Goal: Task Accomplishment & Management: Manage account settings

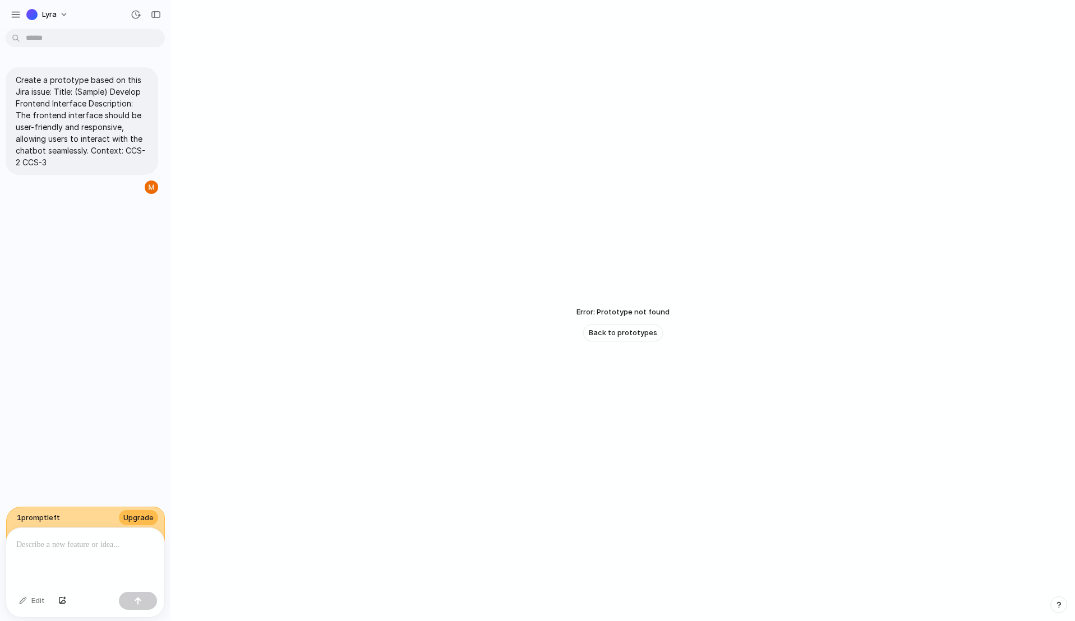
scroll to position [27, 0]
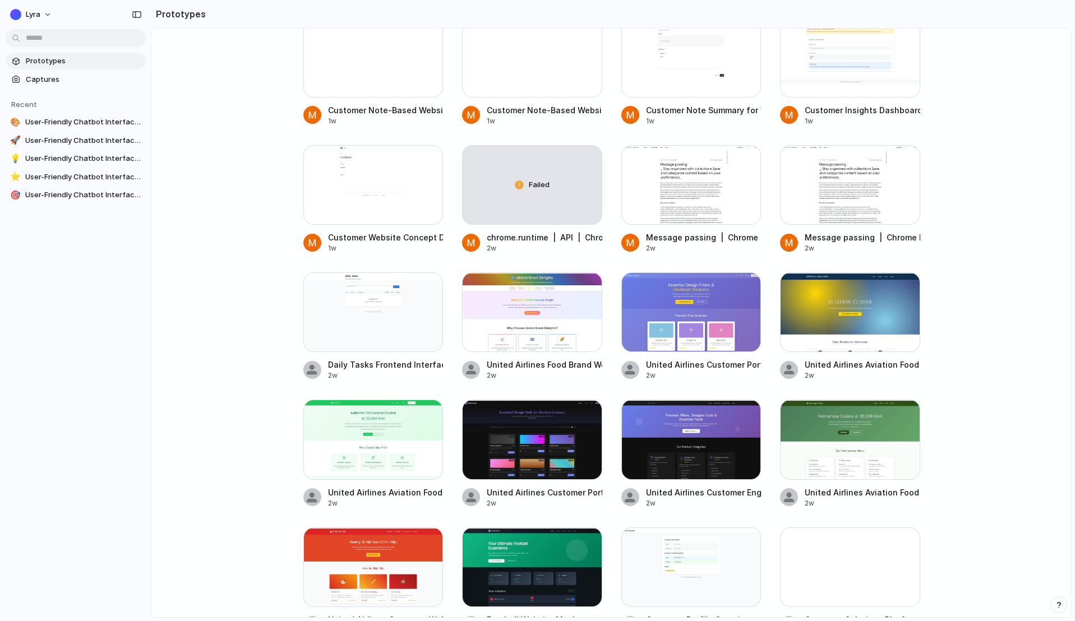
scroll to position [3685, 0]
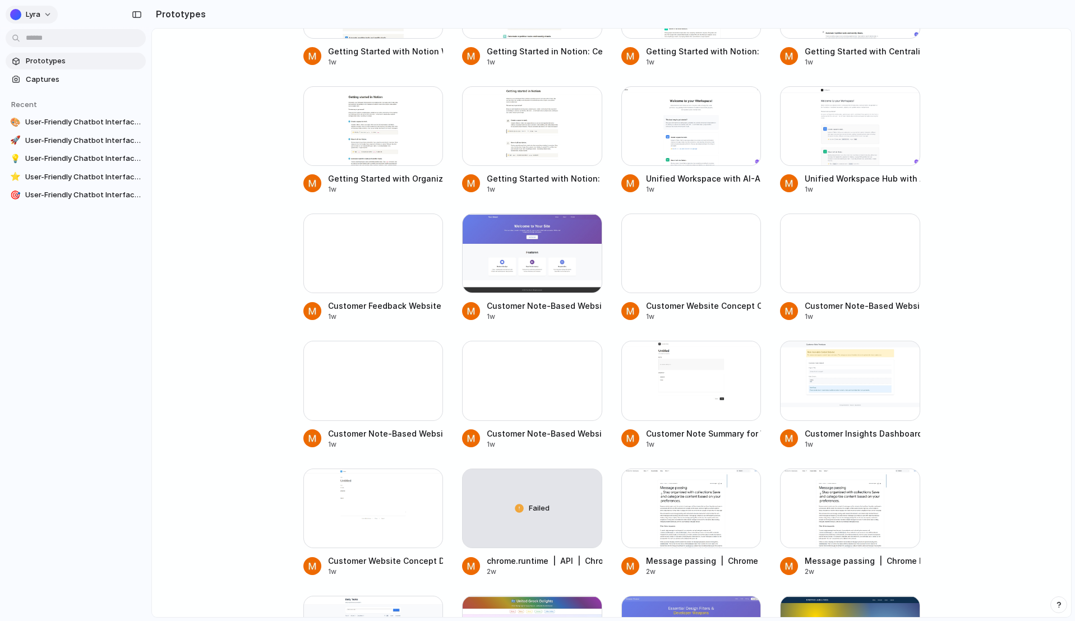
click at [36, 13] on span "Lyra" at bounding box center [33, 14] width 15 height 11
click at [42, 42] on span "Settings" at bounding box center [41, 39] width 31 height 11
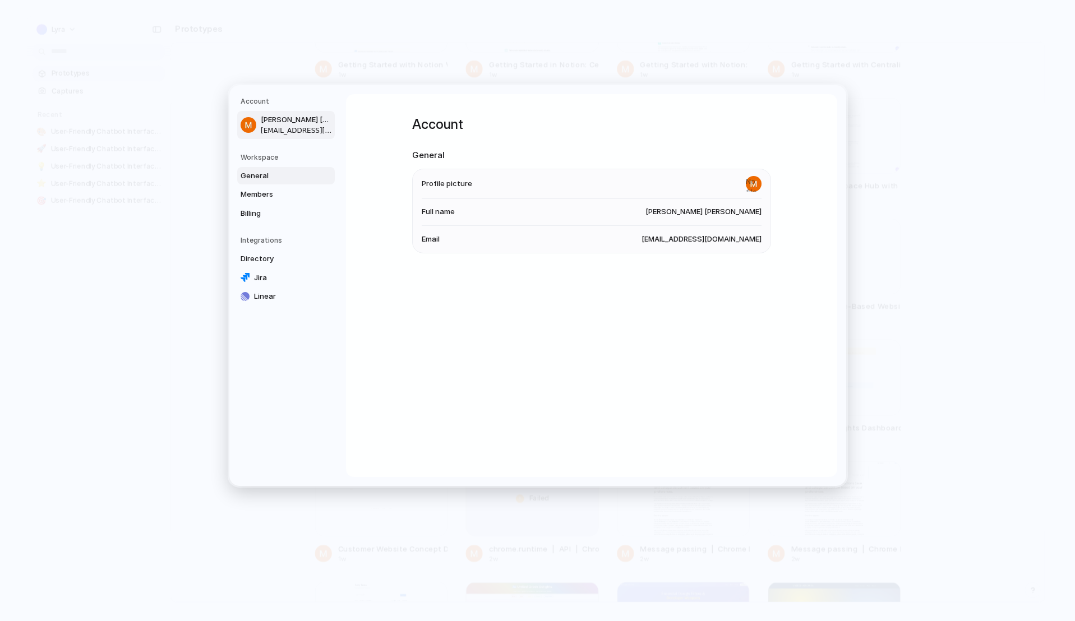
click at [274, 181] on link "General" at bounding box center [286, 176] width 98 height 18
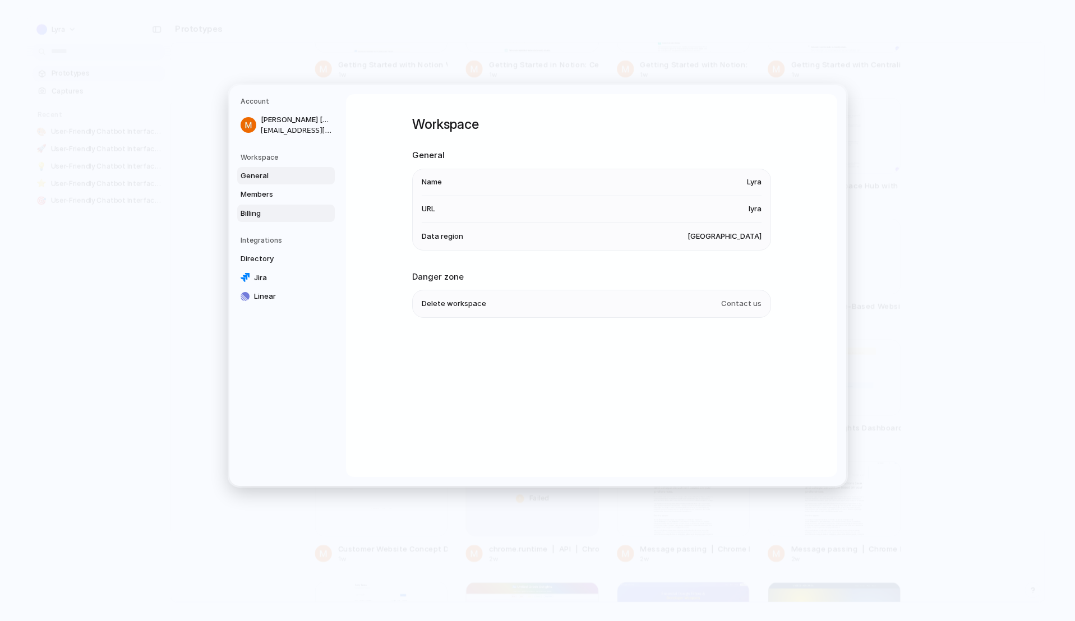
click at [288, 208] on span "Billing" at bounding box center [277, 213] width 72 height 11
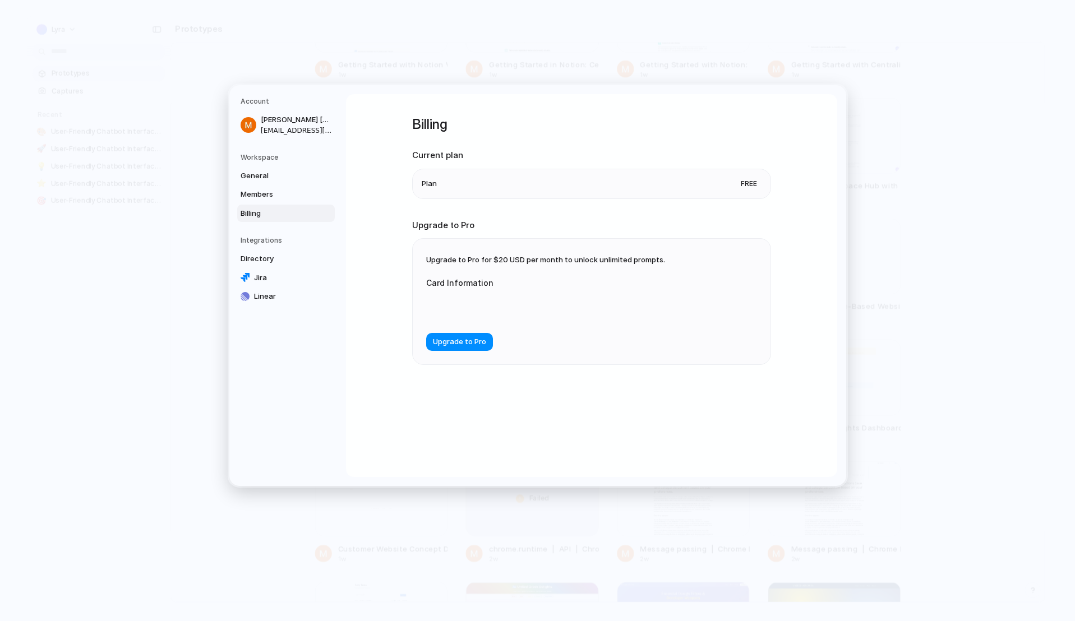
click at [430, 185] on span "Plan" at bounding box center [429, 183] width 15 height 11
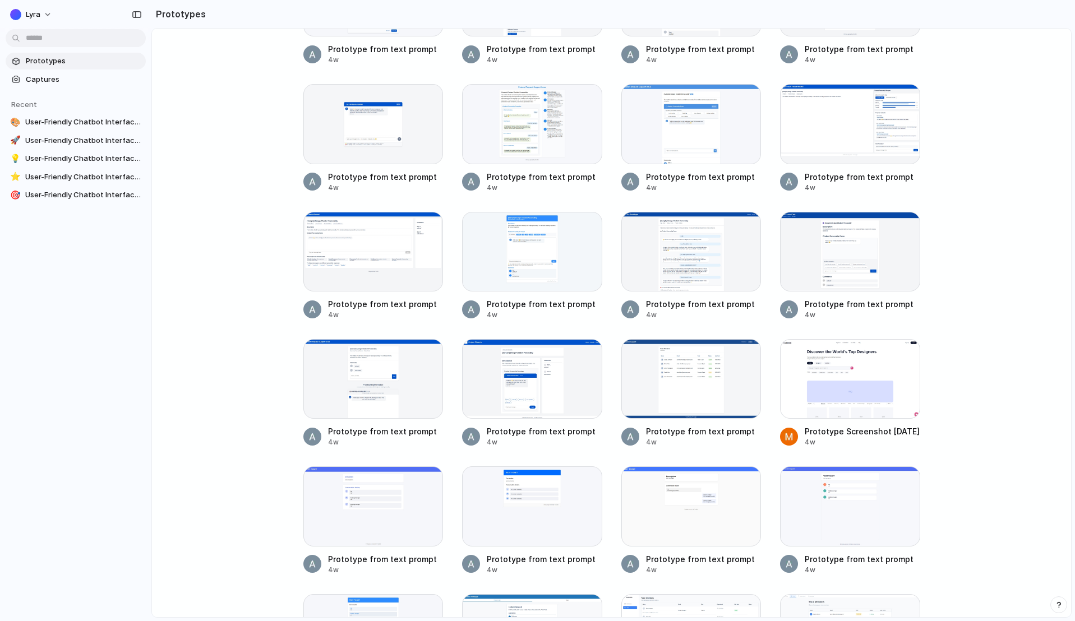
scroll to position [8891, 0]
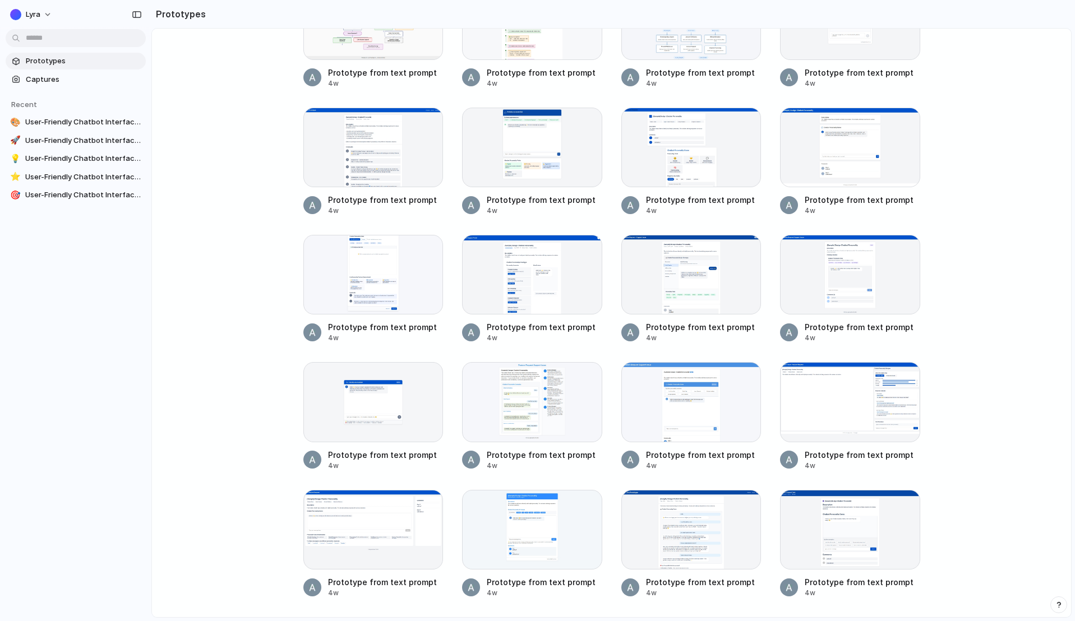
drag, startPoint x: 1071, startPoint y: 557, endPoint x: 1106, endPoint y: 399, distance: 161.9
click at [1075, 399] on html "Lyra Prototypes Captures Recent 🎨 User-Friendly Chatbot Interface Design 🚀 User…" at bounding box center [537, 310] width 1075 height 621
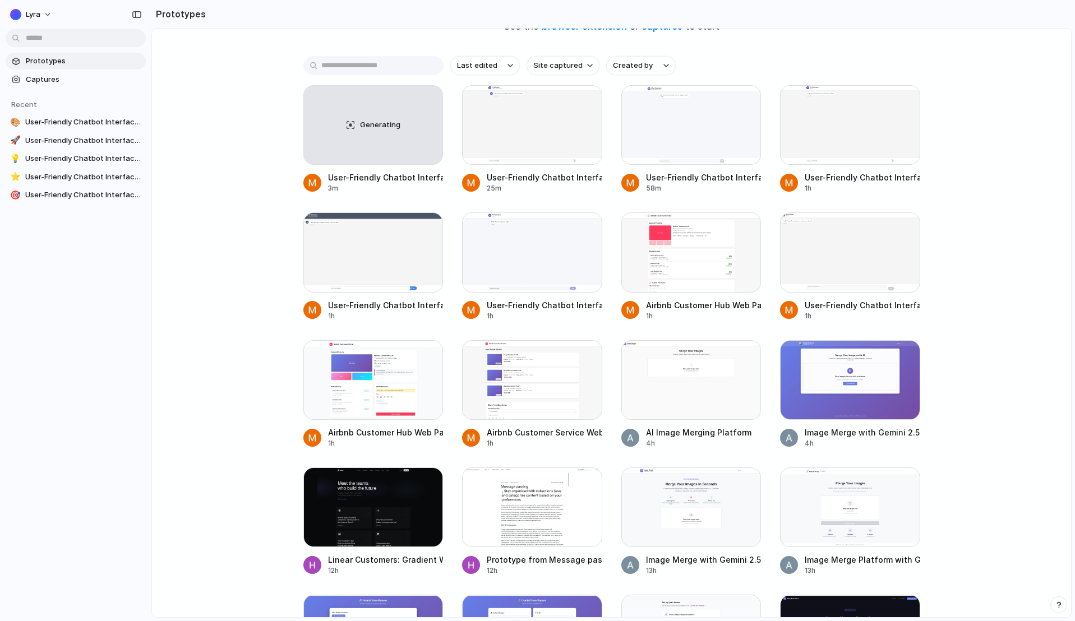
scroll to position [0, 0]
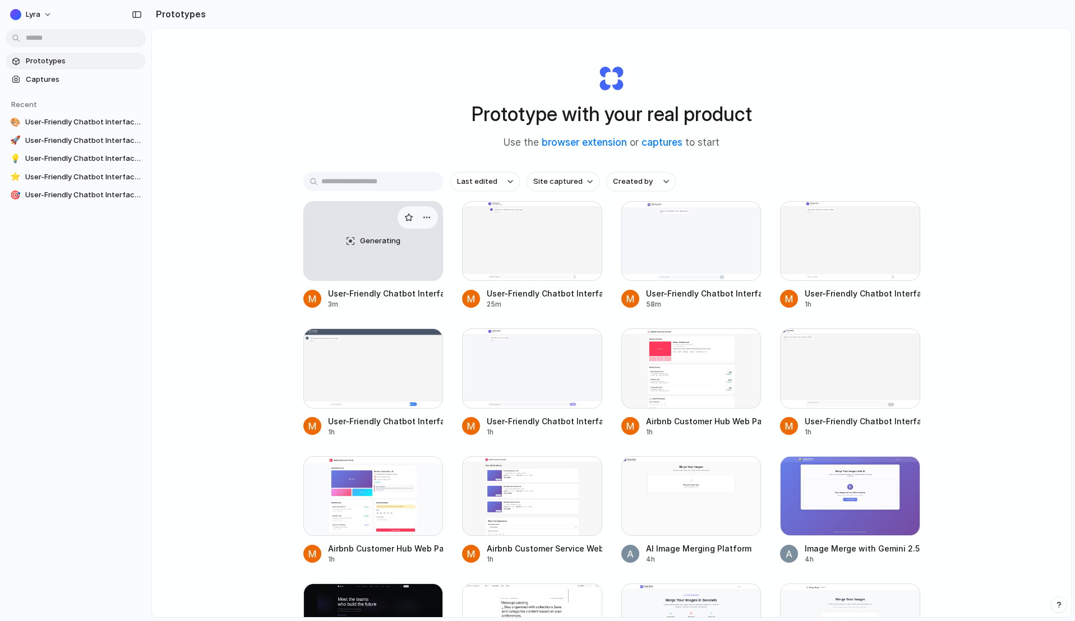
click at [367, 271] on div "Generating" at bounding box center [373, 241] width 139 height 79
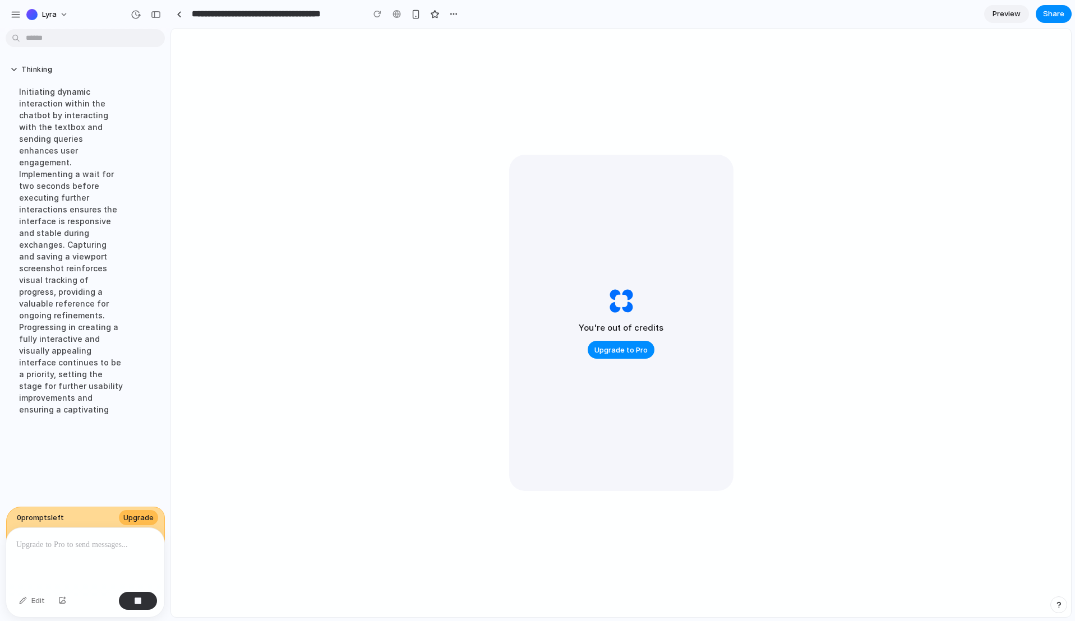
scroll to position [82, 0]
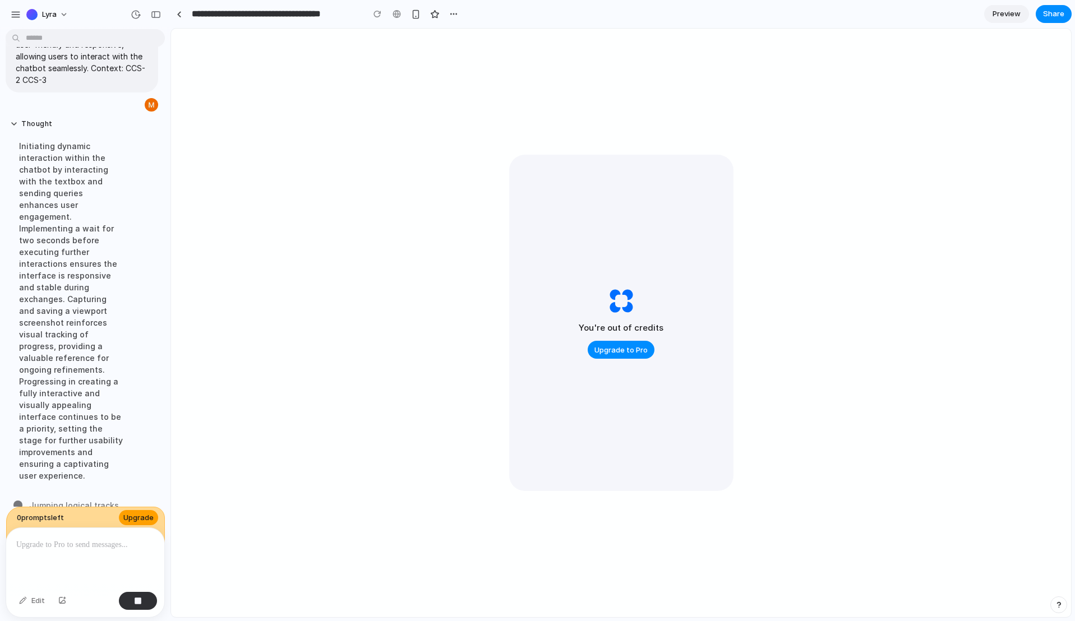
click at [147, 510] on button "Upgrade" at bounding box center [138, 518] width 39 height 16
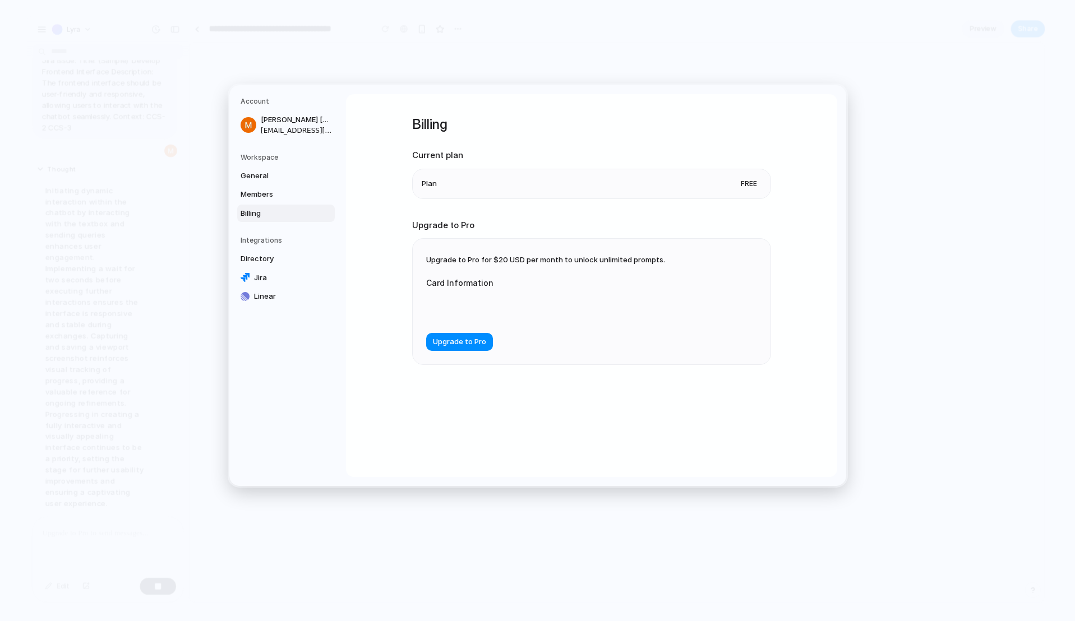
scroll to position [61, 0]
click at [515, 257] on span "Upgrade to Pro for $20 USD per month to unlock unlimited prompts." at bounding box center [545, 259] width 239 height 9
drag, startPoint x: 545, startPoint y: 59, endPoint x: 552, endPoint y: 34, distance: 26.1
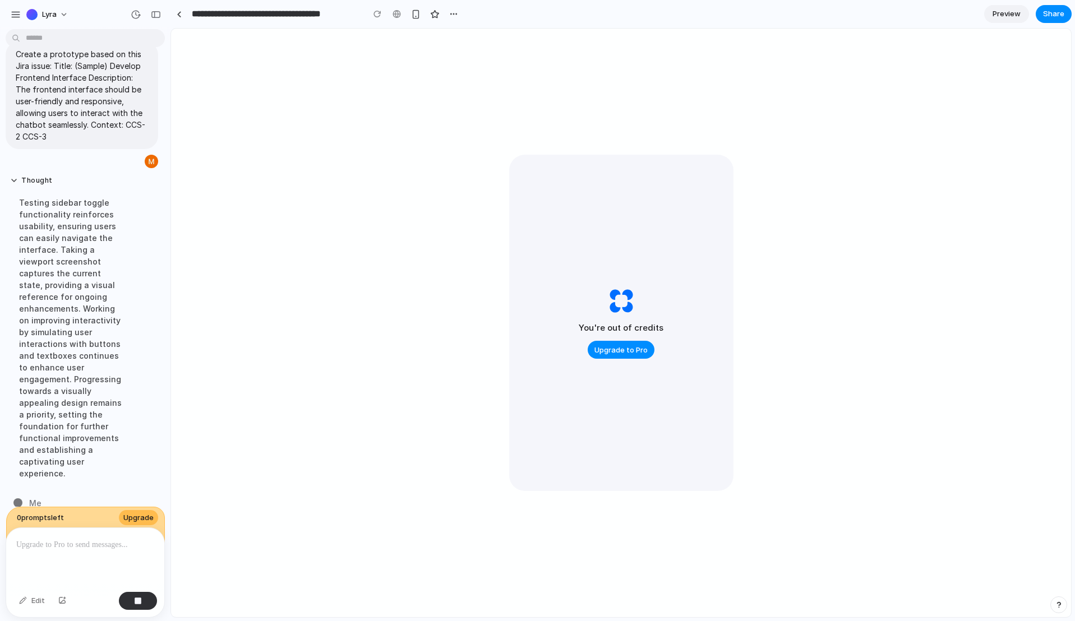
scroll to position [26, 0]
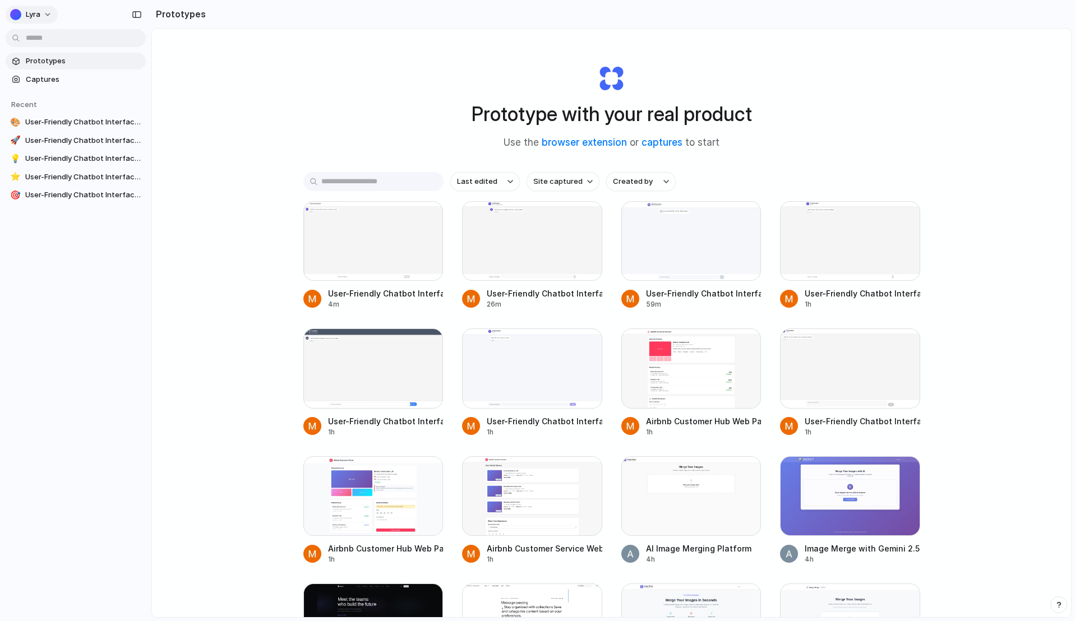
click at [42, 16] on button "Lyra" at bounding box center [32, 15] width 52 height 18
click at [61, 89] on li "Sign out" at bounding box center [54, 94] width 93 height 18
click at [44, 12] on button "Lyra" at bounding box center [32, 15] width 52 height 18
click at [210, 65] on div "Settings Invite members Change theme Sign out" at bounding box center [537, 310] width 1075 height 621
click at [45, 21] on button "Lyra" at bounding box center [32, 15] width 52 height 18
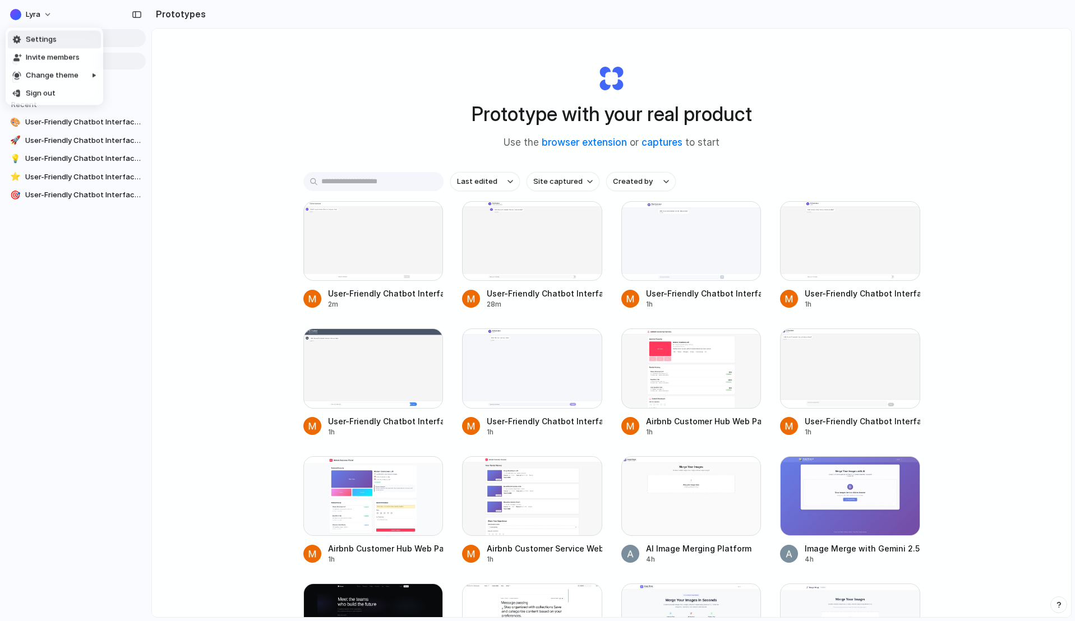
click at [45, 45] on li "Settings" at bounding box center [54, 40] width 93 height 18
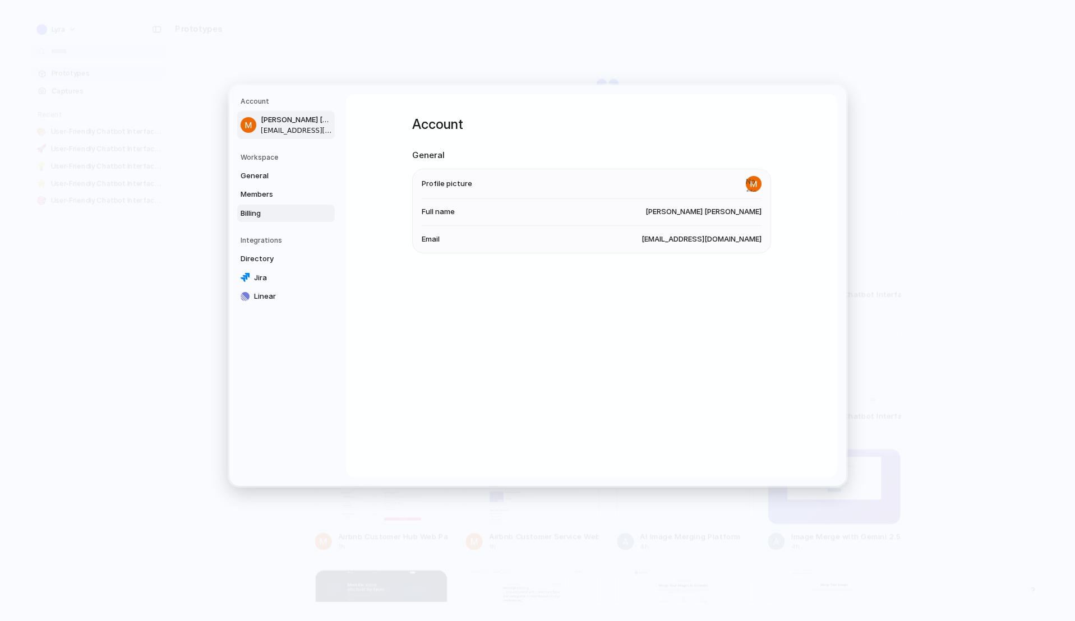
click at [264, 212] on span "Billing" at bounding box center [277, 213] width 72 height 11
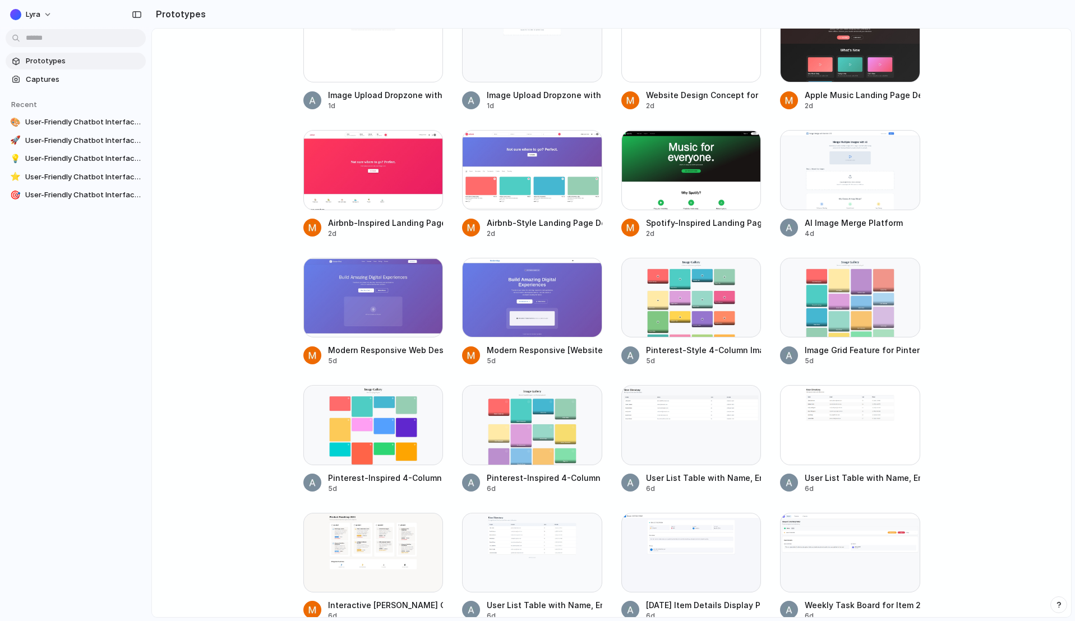
scroll to position [1708, 0]
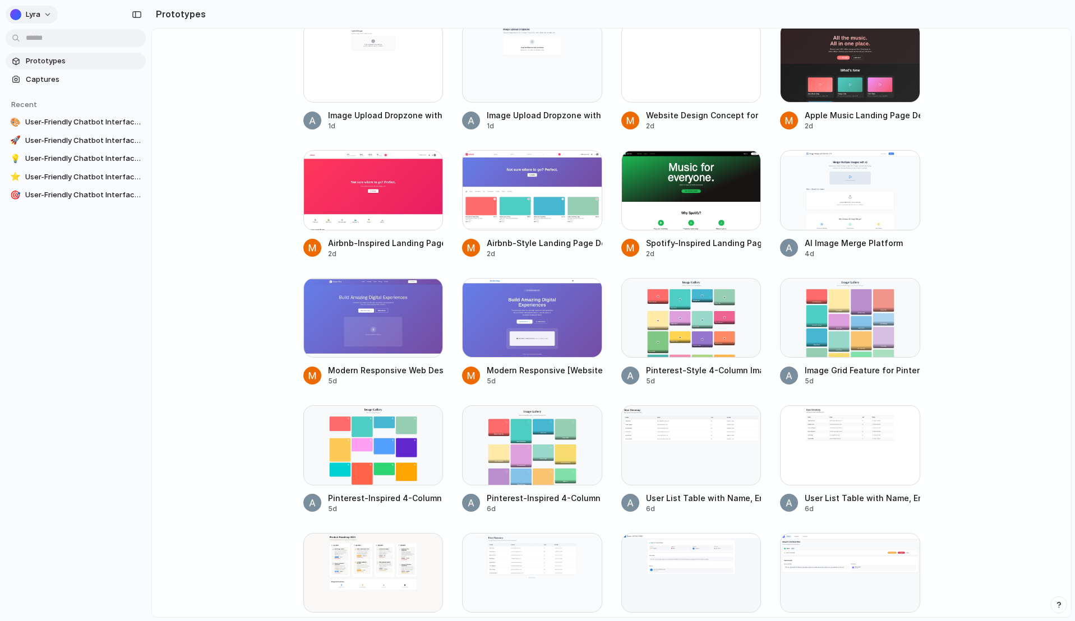
click at [40, 10] on span "Lyra" at bounding box center [33, 14] width 15 height 11
drag, startPoint x: 58, startPoint y: 49, endPoint x: 57, endPoint y: 39, distance: 9.6
click at [57, 39] on ul "Settings Invite members Change theme Sign out" at bounding box center [55, 66] width 98 height 77
click at [57, 39] on li "Settings" at bounding box center [54, 40] width 93 height 18
click at [51, 20] on button "Lyra" at bounding box center [32, 15] width 52 height 18
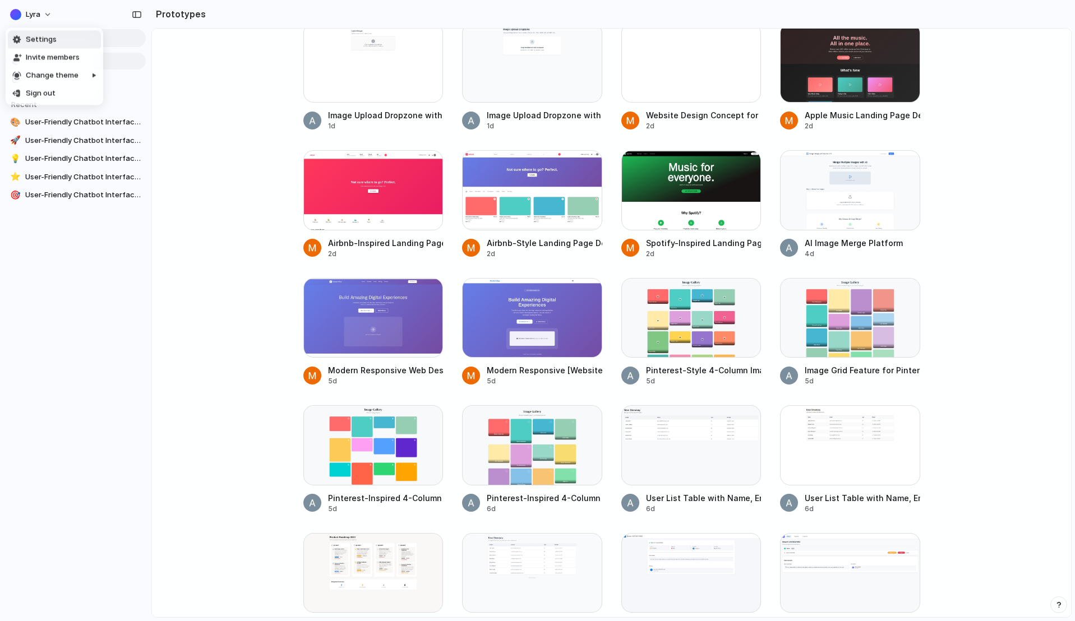
click at [41, 7] on div "Settings Invite members Change theme Sign out" at bounding box center [537, 310] width 1075 height 621
click at [41, 7] on button "Lyra" at bounding box center [32, 15] width 52 height 18
click at [47, 62] on span "Invite members" at bounding box center [53, 57] width 54 height 11
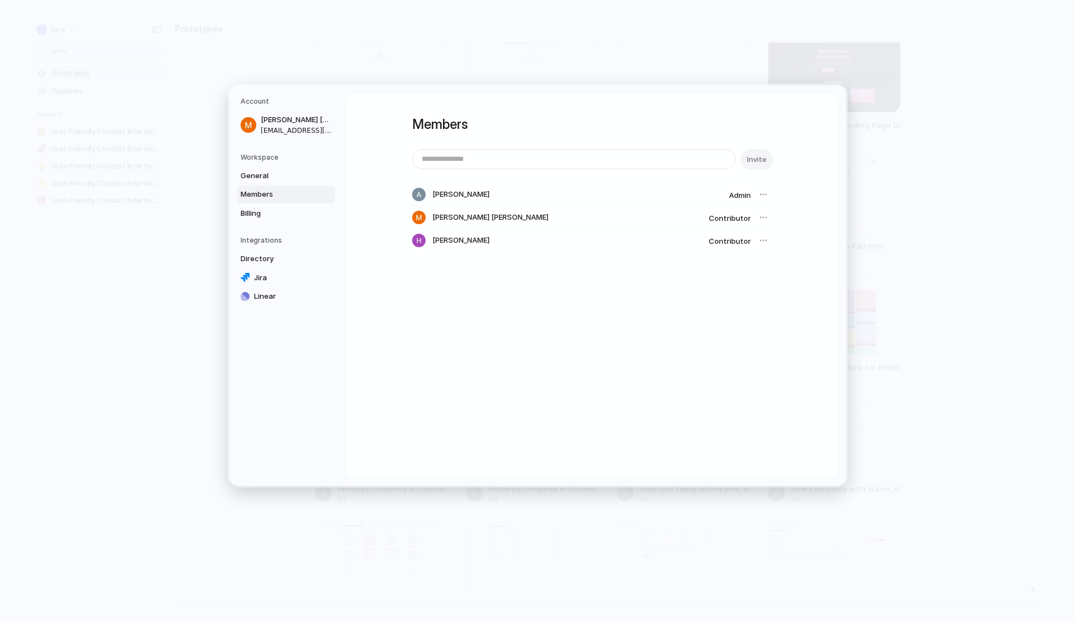
click at [759, 214] on div at bounding box center [763, 218] width 16 height 16
click at [763, 215] on div at bounding box center [763, 218] width 16 height 16
click at [760, 215] on div at bounding box center [763, 218] width 16 height 16
click at [748, 196] on span "Admin" at bounding box center [740, 195] width 22 height 9
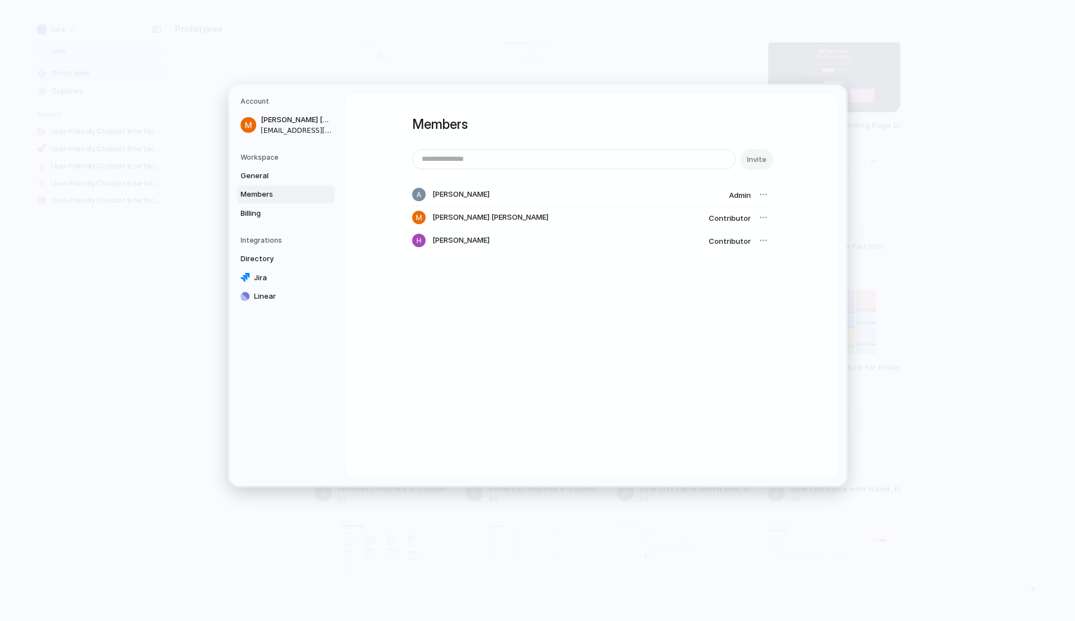
click at [755, 195] on div at bounding box center [763, 195] width 16 height 16
click at [757, 192] on div at bounding box center [763, 195] width 16 height 16
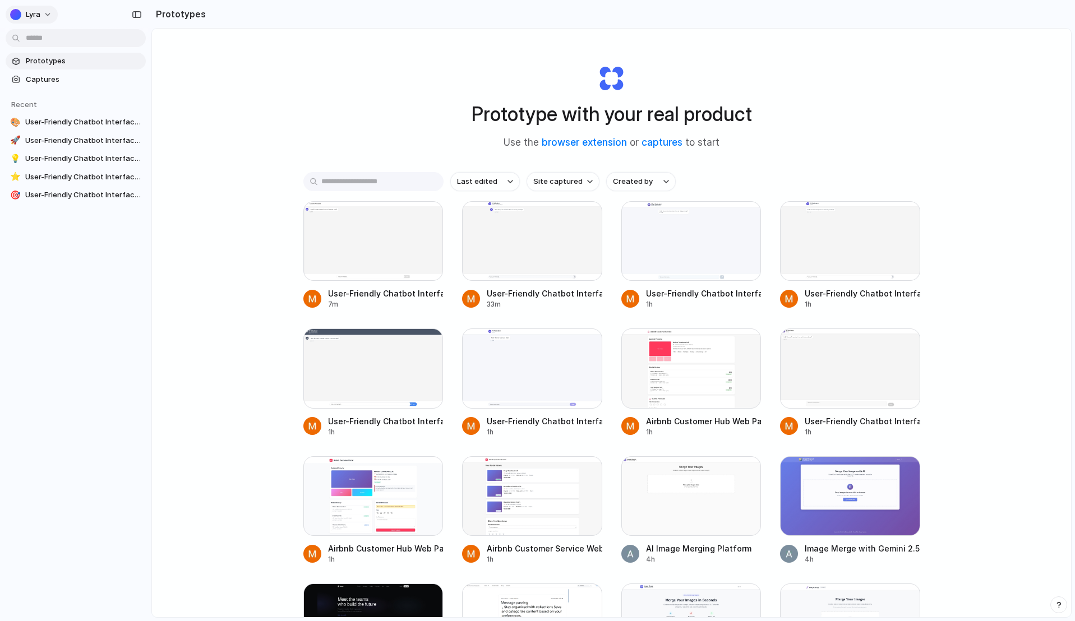
click at [35, 14] on span "Lyra" at bounding box center [33, 14] width 15 height 11
click at [50, 42] on span "Settings" at bounding box center [41, 39] width 31 height 11
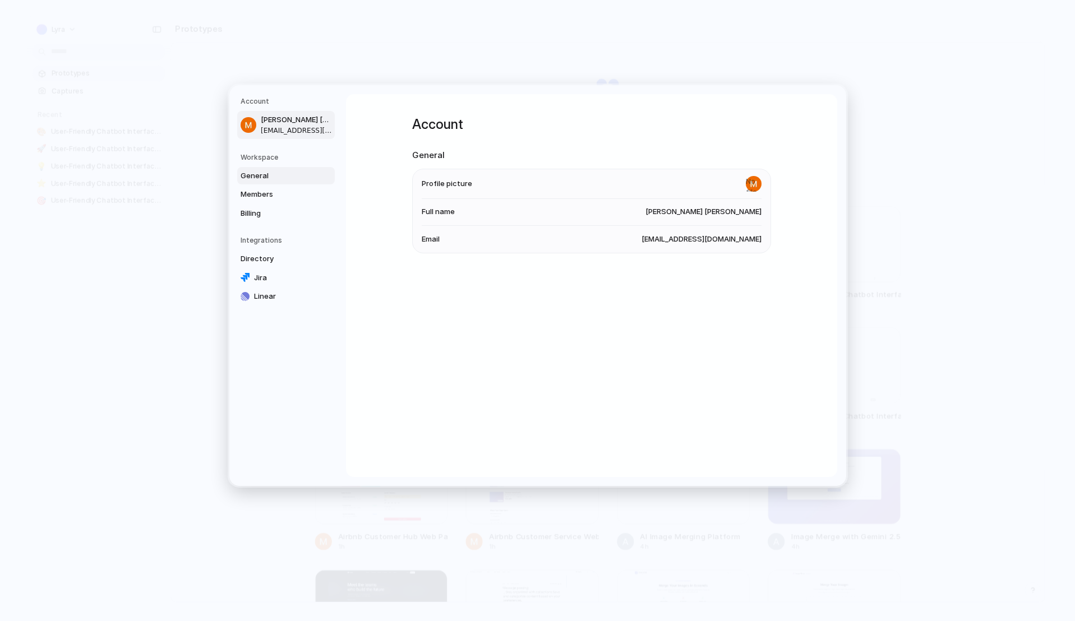
click at [321, 173] on link "General" at bounding box center [286, 176] width 98 height 18
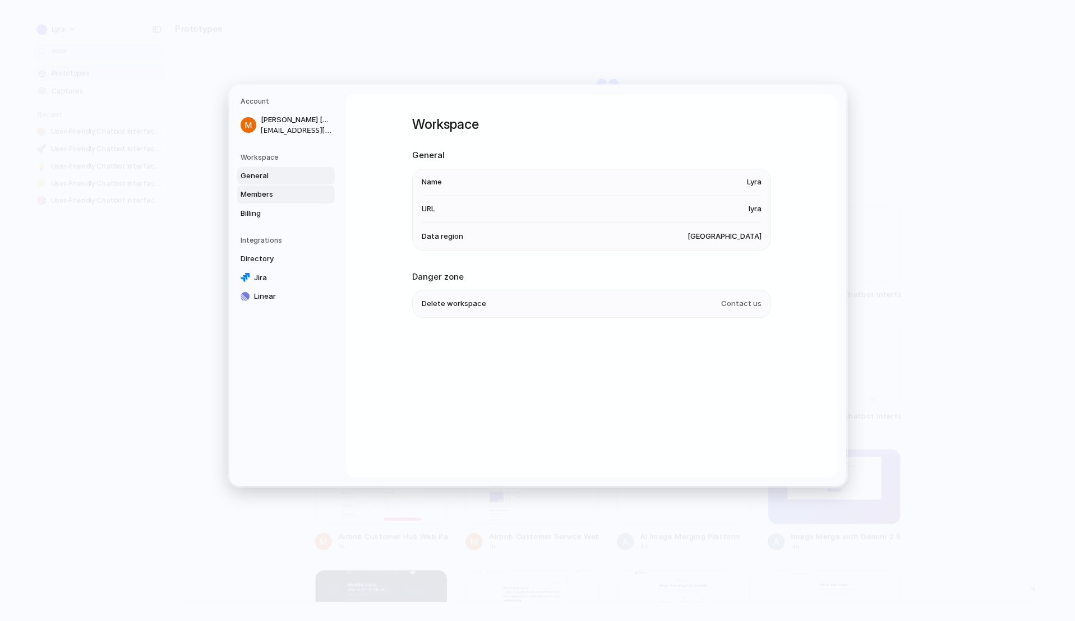
click at [274, 198] on span "Members" at bounding box center [277, 194] width 72 height 11
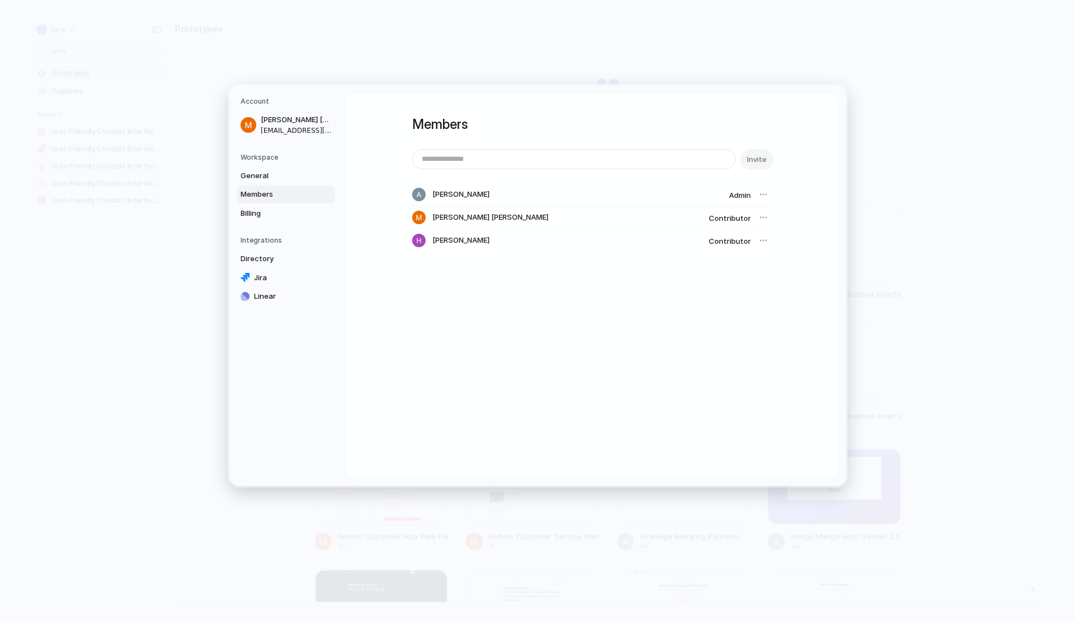
click at [261, 229] on nav "Account Minh Thanh Dang minh3@lyratechnologies.com.au Workspace General Members…" at bounding box center [287, 285] width 117 height 401
click at [267, 234] on nav "Account Minh Thanh Dang minh3@lyratechnologies.com.au Workspace General Members…" at bounding box center [287, 285] width 117 height 401
click at [260, 218] on span "Billing" at bounding box center [277, 213] width 72 height 11
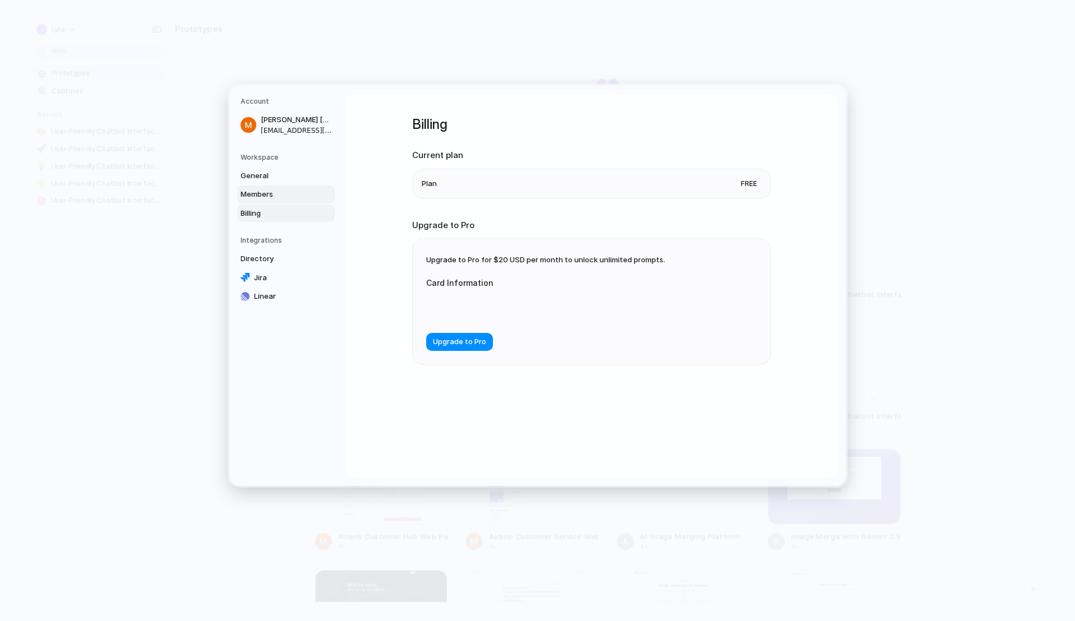
click at [268, 193] on span "Members" at bounding box center [277, 194] width 72 height 11
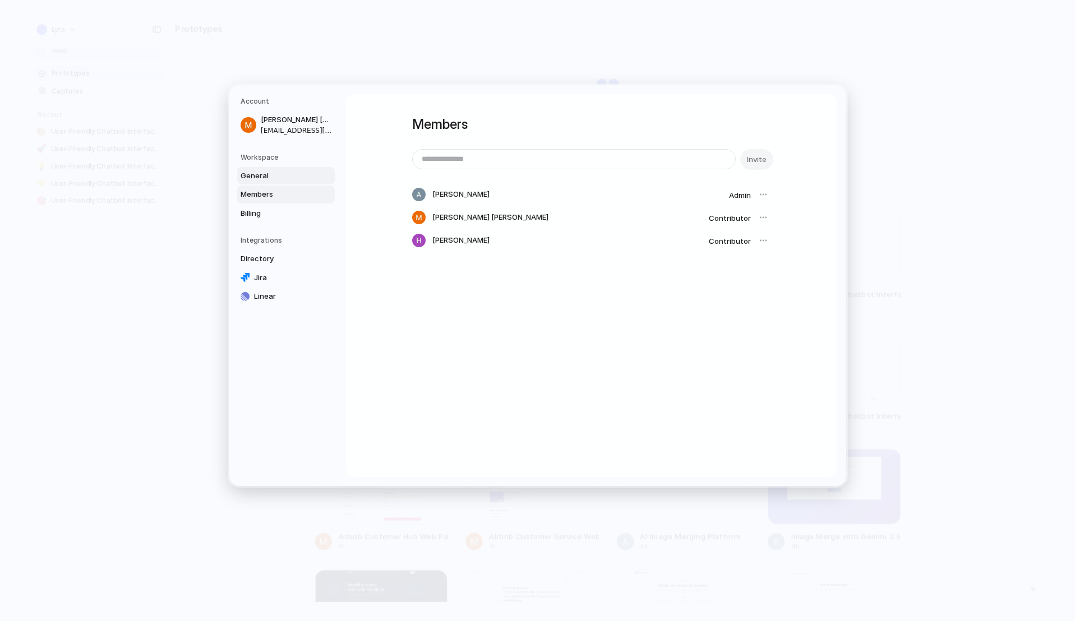
click at [272, 176] on span "General" at bounding box center [277, 175] width 72 height 11
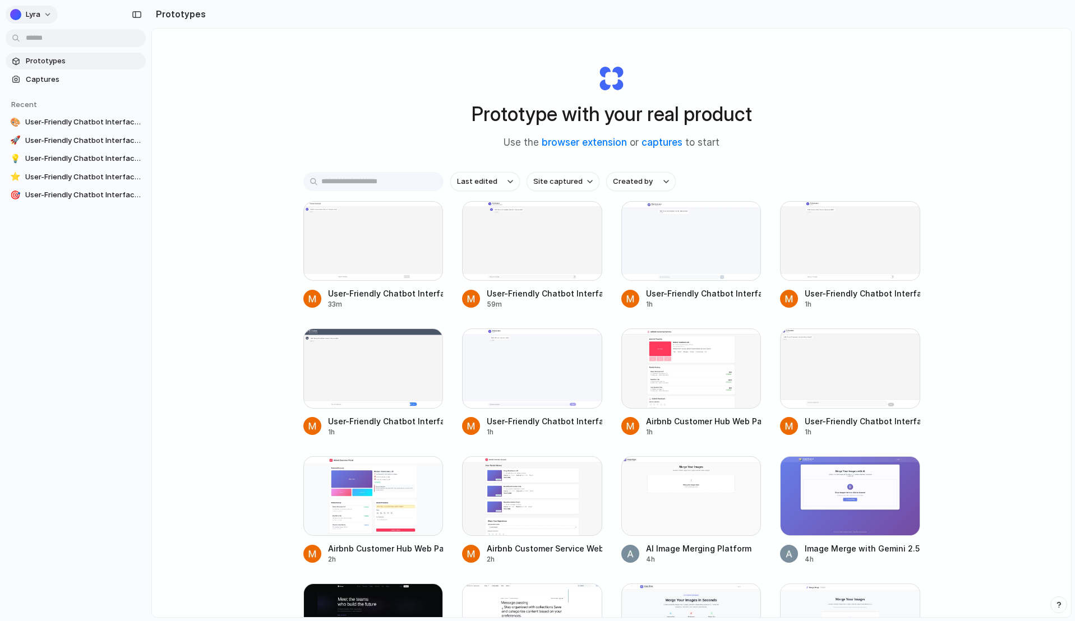
click at [38, 22] on button "Lyra" at bounding box center [32, 15] width 52 height 18
click at [51, 34] on span "Settings" at bounding box center [41, 39] width 31 height 11
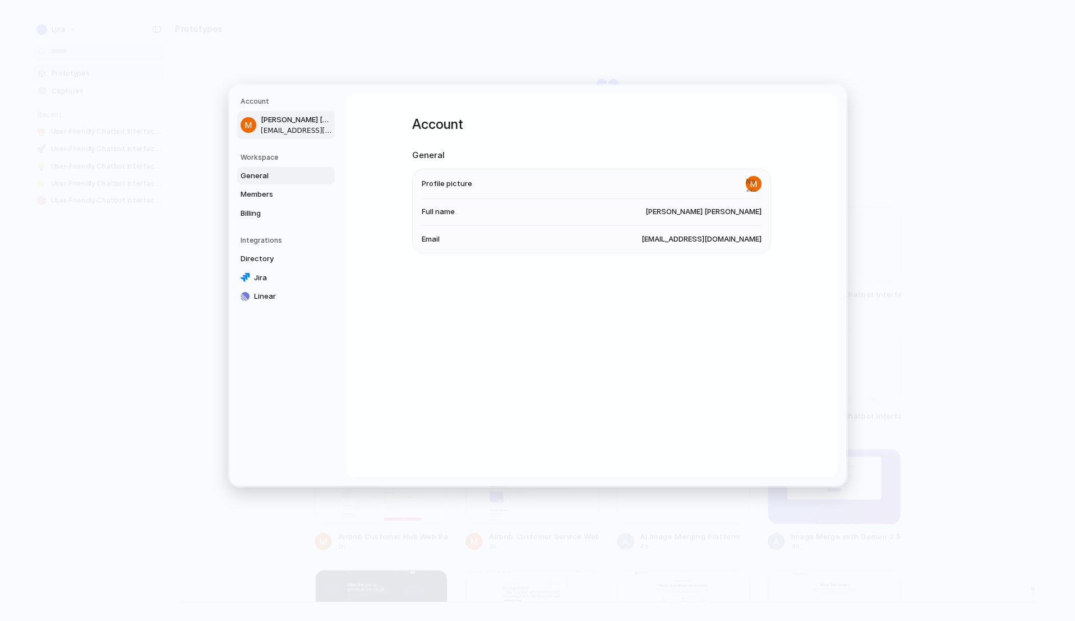
click at [266, 175] on span "General" at bounding box center [277, 175] width 72 height 11
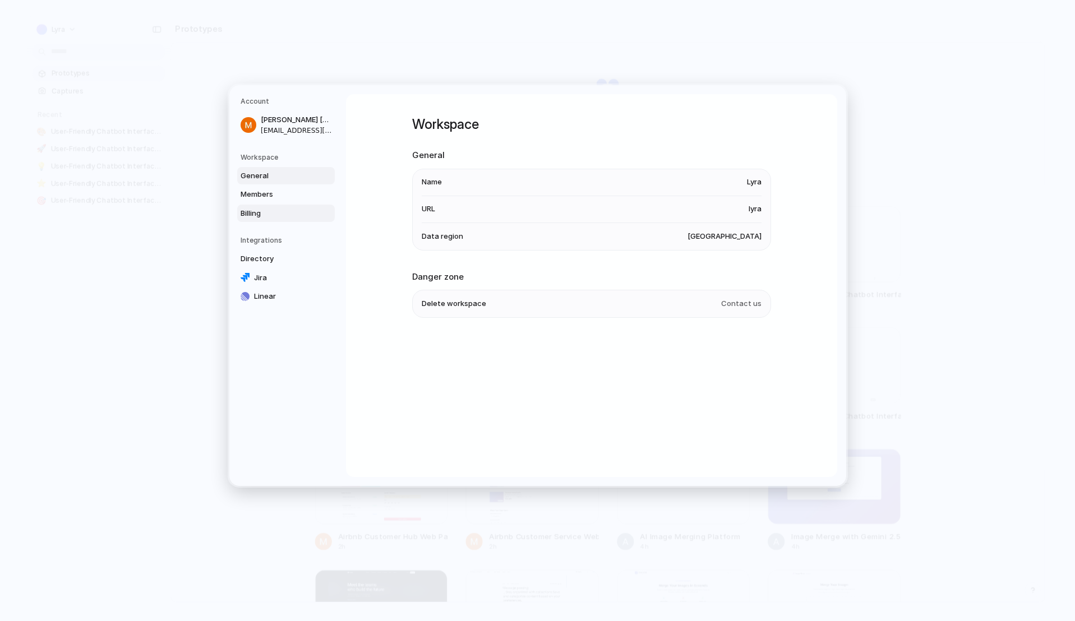
click at [265, 213] on span "Billing" at bounding box center [277, 213] width 72 height 11
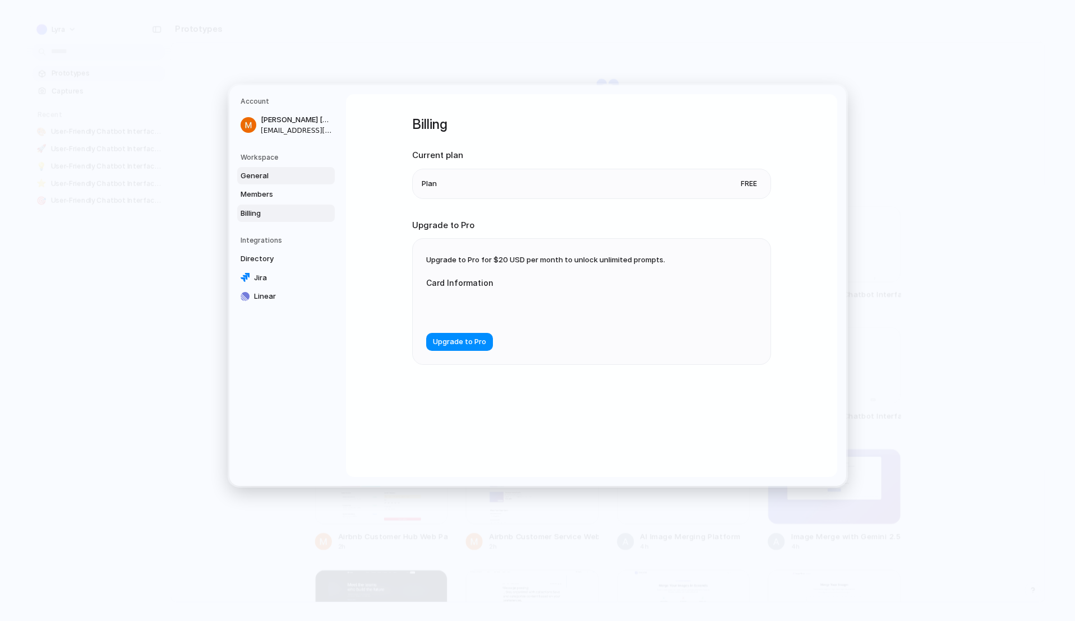
click at [275, 180] on span "General" at bounding box center [277, 175] width 72 height 11
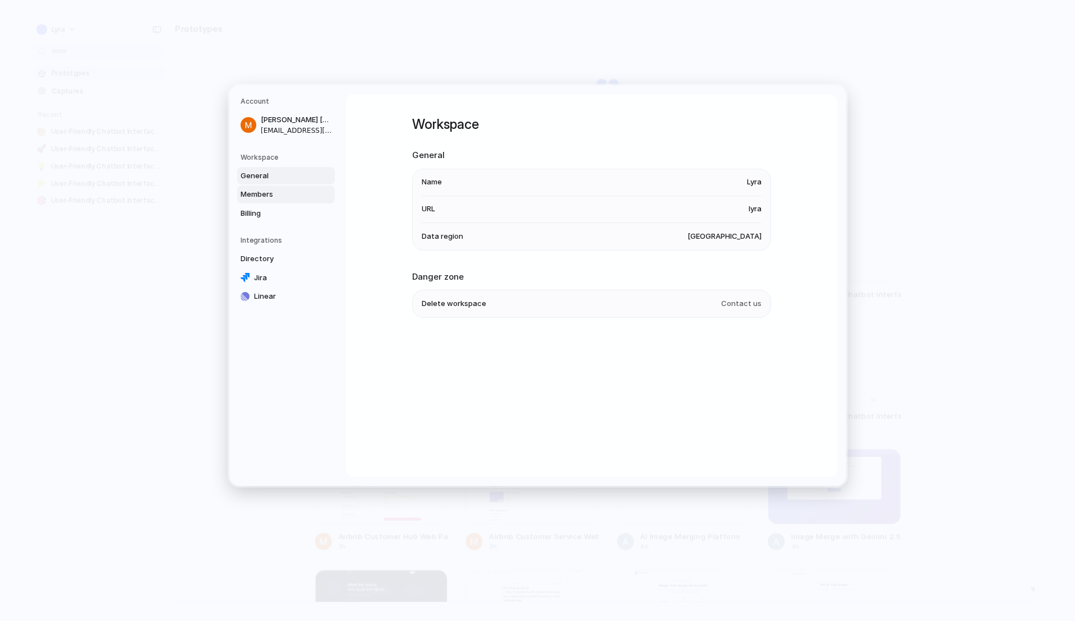
click at [280, 201] on link "Members" at bounding box center [286, 195] width 98 height 18
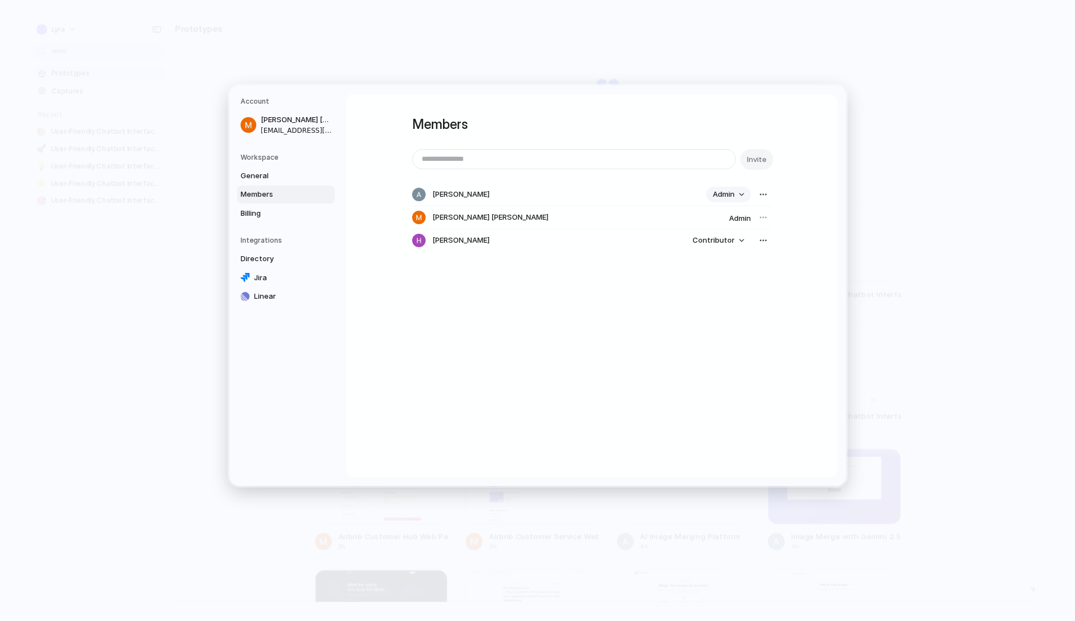
click at [742, 192] on button "Admin" at bounding box center [728, 195] width 45 height 16
click at [745, 192] on div "Admin Contributor" at bounding box center [537, 310] width 1075 height 621
click at [759, 193] on div "button" at bounding box center [763, 194] width 9 height 9
click at [897, 151] on div "Remove from workspace" at bounding box center [537, 310] width 1075 height 621
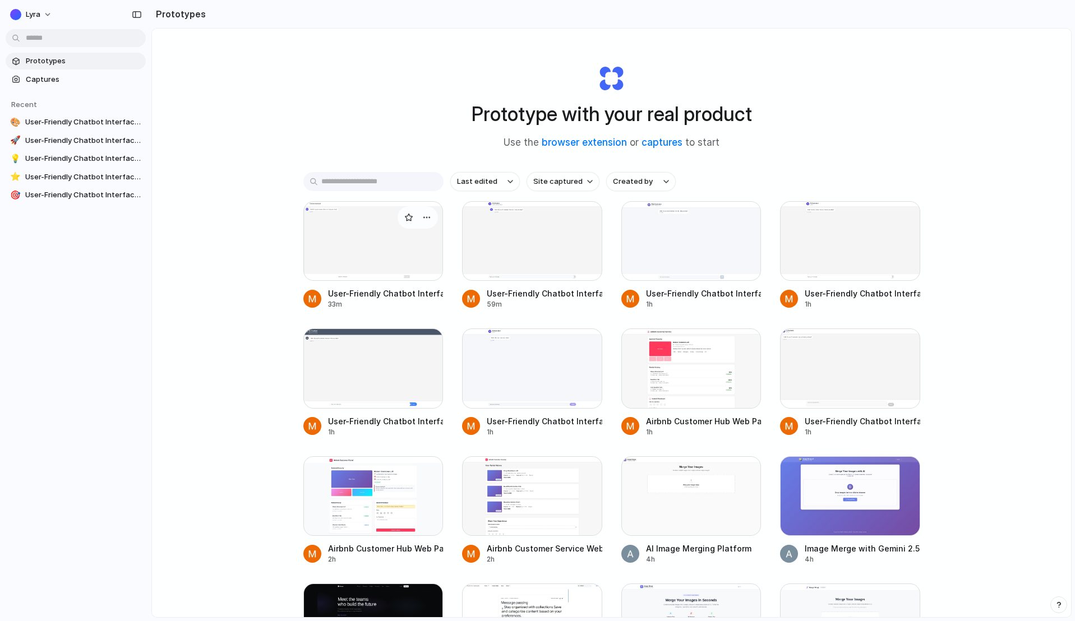
click at [306, 233] on div at bounding box center [373, 241] width 140 height 80
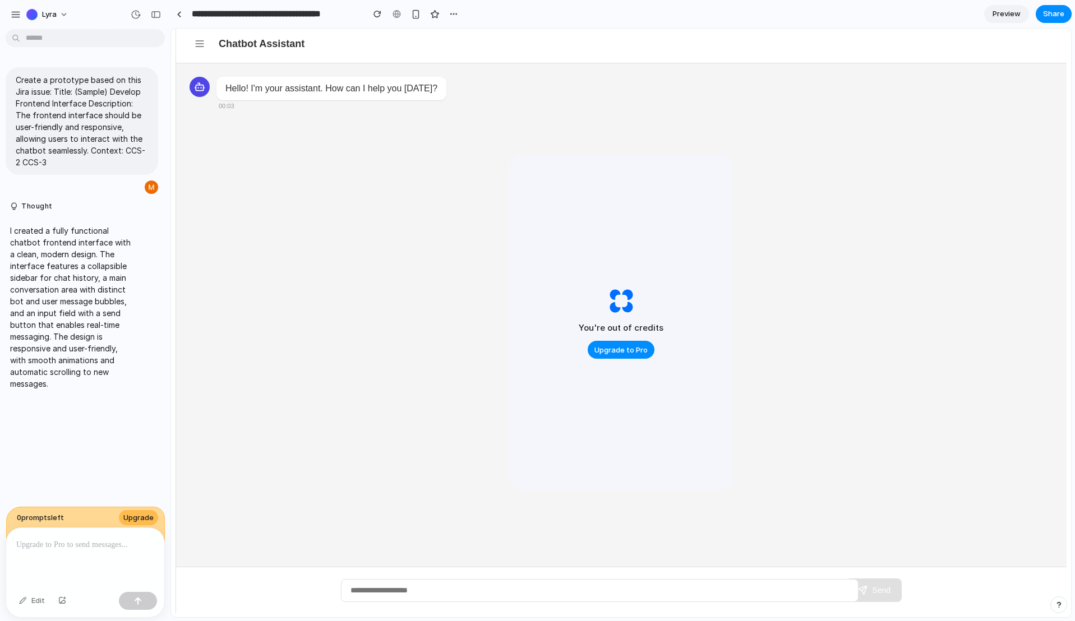
scroll to position [9, 0]
click at [1018, 13] on span "Preview" at bounding box center [1007, 13] width 28 height 11
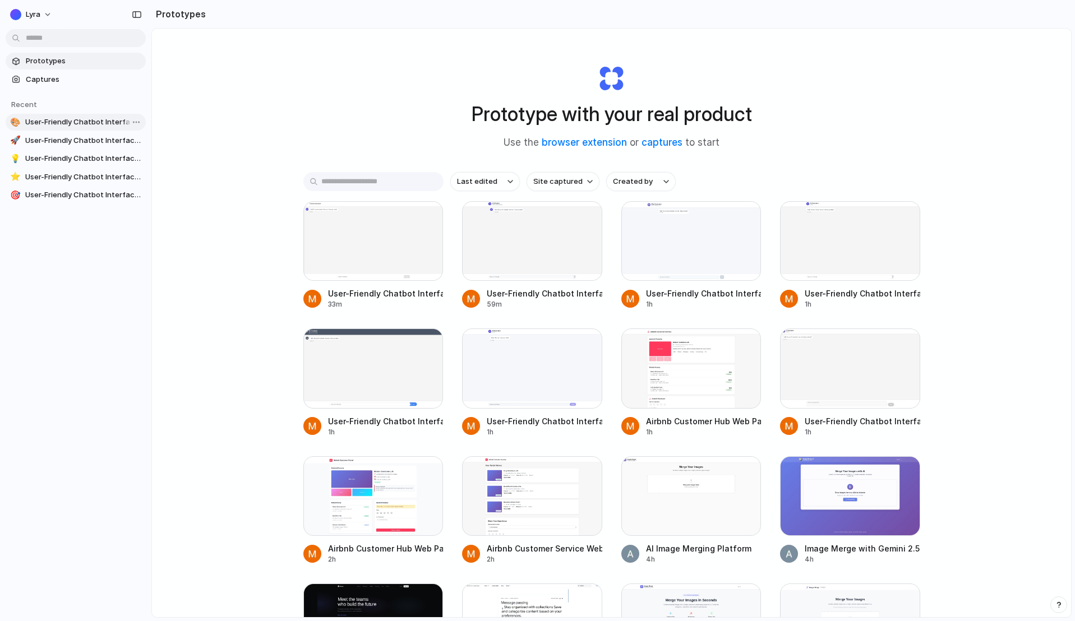
click at [81, 124] on span "User-Friendly Chatbot Interface Design" at bounding box center [83, 122] width 116 height 11
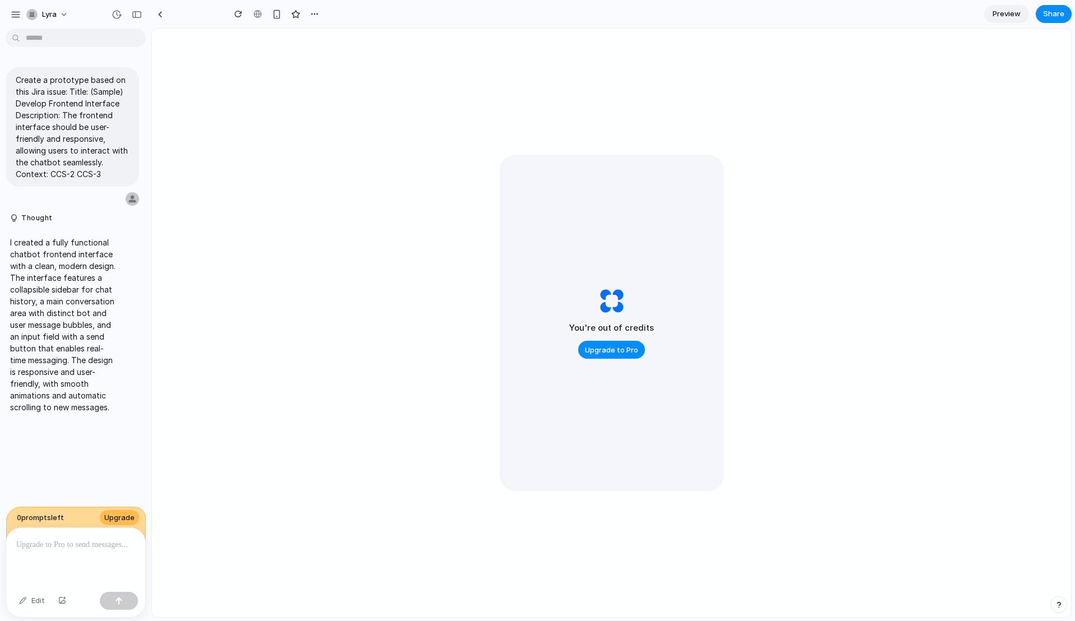
type input "**********"
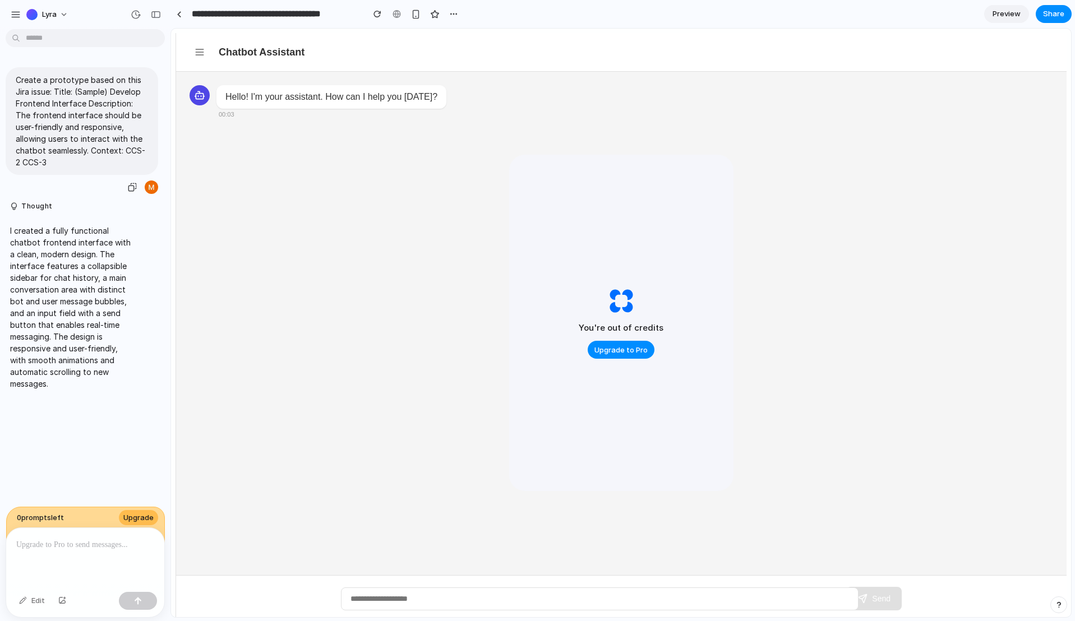
scroll to position [9, 0]
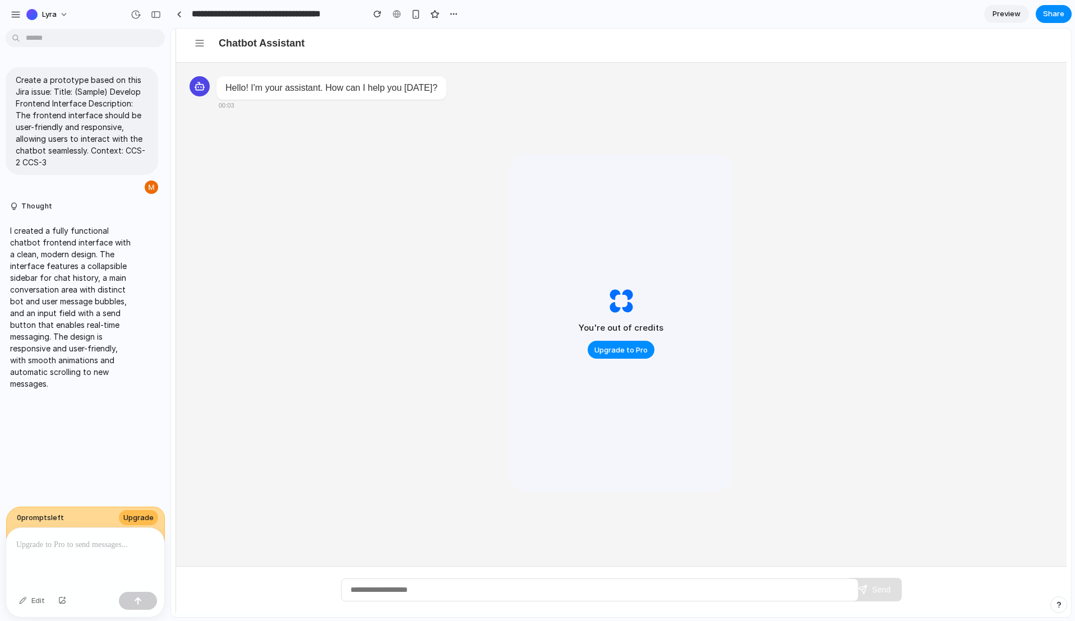
click at [65, 546] on p at bounding box center [85, 544] width 138 height 13
click at [70, 538] on p at bounding box center [85, 544] width 138 height 13
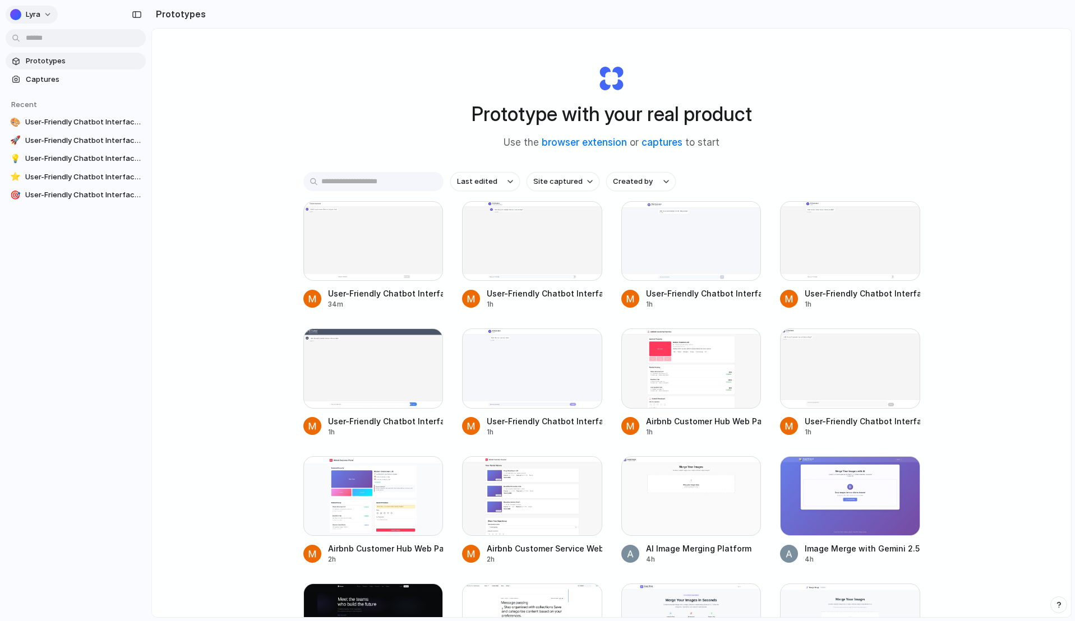
click at [39, 12] on button "Lyra" at bounding box center [32, 15] width 52 height 18
click at [190, 82] on div "Settings Invite members Change theme Sign out" at bounding box center [537, 310] width 1075 height 621
click at [35, 15] on span "Lyra" at bounding box center [33, 14] width 15 height 11
click at [53, 35] on span "Settings" at bounding box center [41, 39] width 31 height 11
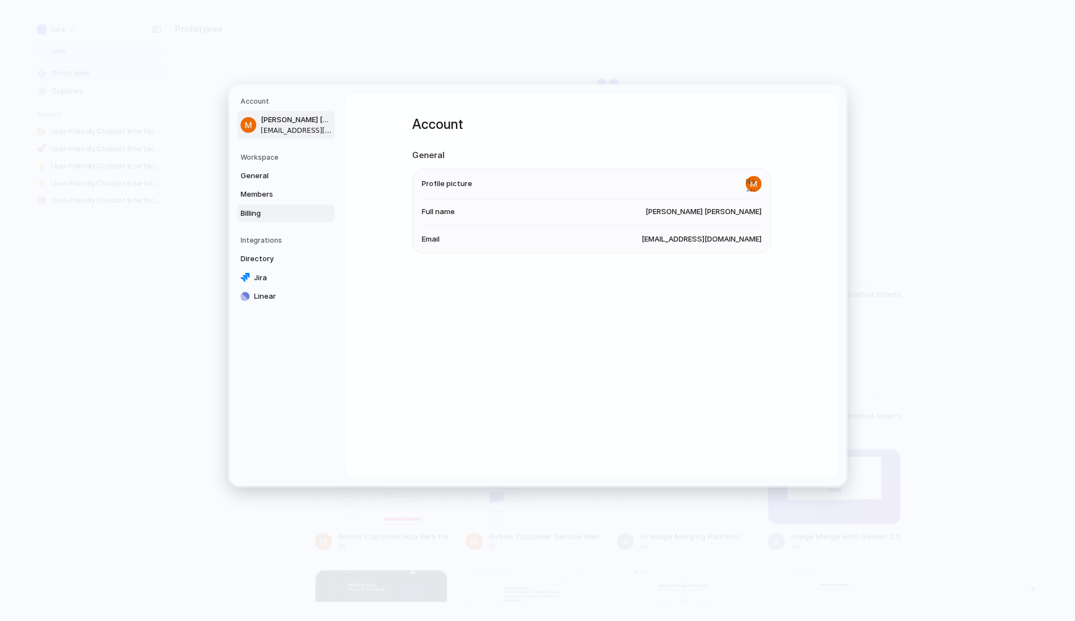
click at [269, 220] on link "Billing" at bounding box center [286, 214] width 98 height 18
